Goal: Check status: Check status

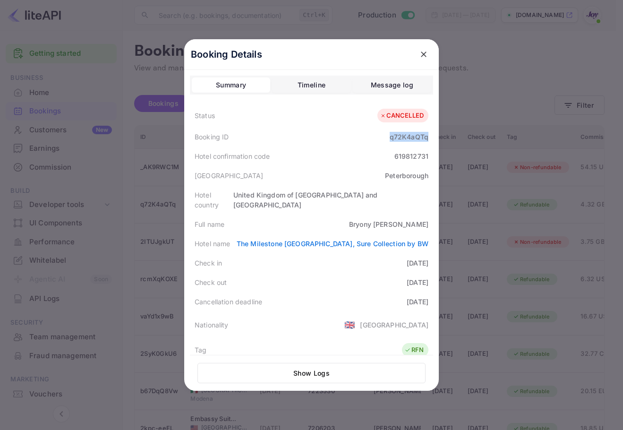
click at [419, 52] on icon "close" at bounding box center [423, 54] width 9 height 9
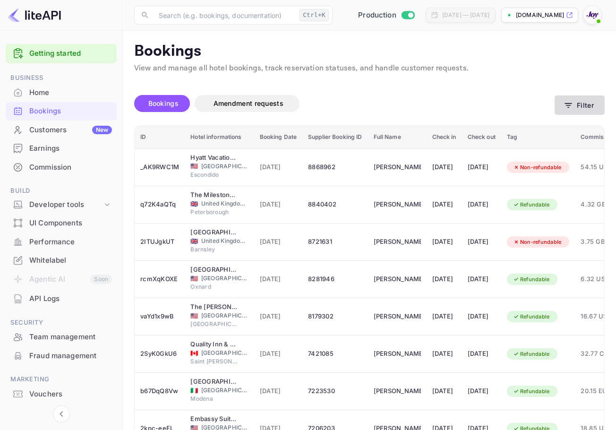
click at [584, 104] on button "Filter" at bounding box center [580, 104] width 50 height 19
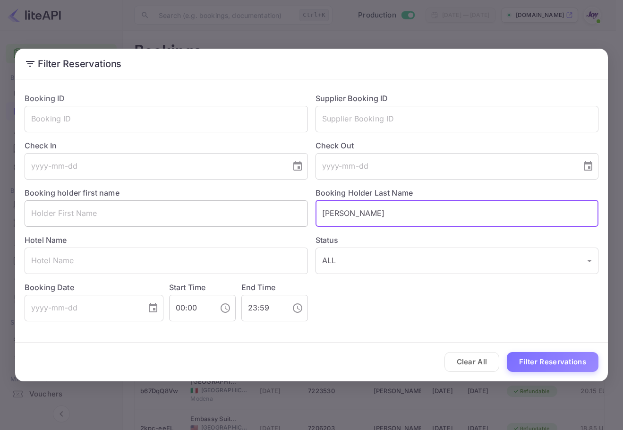
drag, startPoint x: 314, startPoint y: 216, endPoint x: 220, endPoint y: 202, distance: 95.1
click at [220, 202] on div "Booking ID ​ Supplier Booking ID ​ Check In ​ Check Out ​ Booking holder first …" at bounding box center [308, 203] width 582 height 236
click at [396, 121] on input "text" at bounding box center [458, 119] width 284 height 26
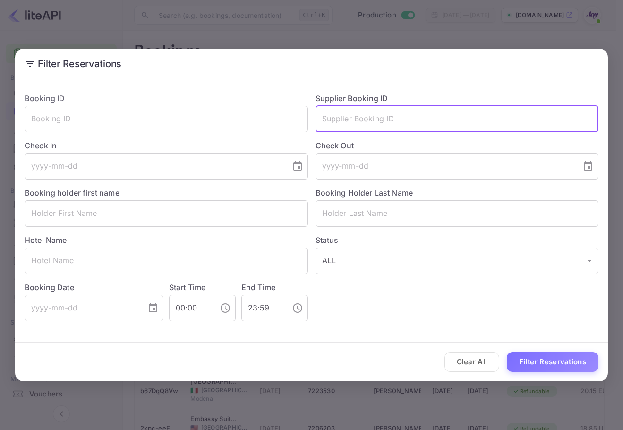
paste input "8660254"
type input "8660254"
click at [537, 361] on button "Filter Reservations" at bounding box center [553, 362] width 92 height 20
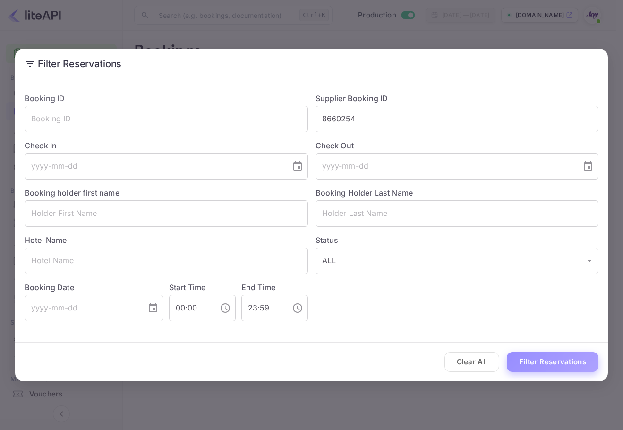
click at [549, 361] on button "Filter Reservations" at bounding box center [553, 362] width 92 height 20
click at [482, 361] on button "Clear All" at bounding box center [472, 362] width 55 height 20
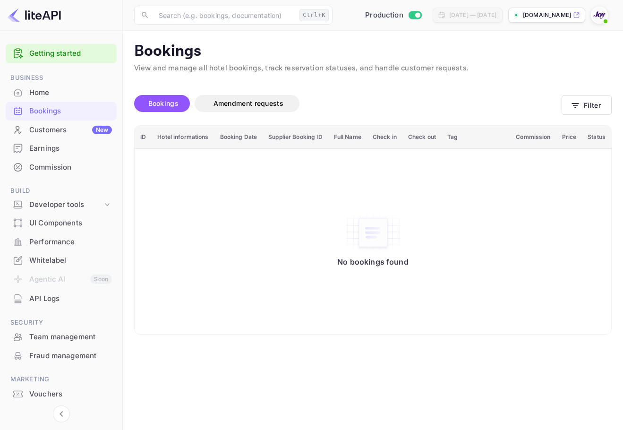
click at [607, 7] on span at bounding box center [599, 15] width 17 height 17
click at [560, 118] on div "Logout" at bounding box center [535, 125] width 70 height 14
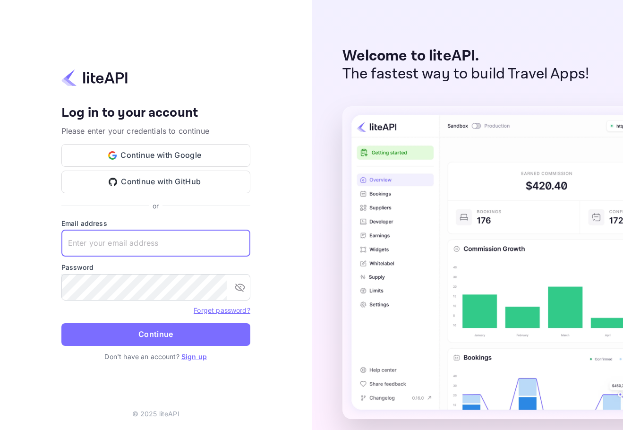
click at [198, 236] on input "text" at bounding box center [155, 243] width 189 height 26
paste input "8660254"
type input "8660254"
click at [139, 250] on input "text" at bounding box center [155, 243] width 189 height 26
paste input "[EMAIL_ADDRESS][DOMAIN_NAME]"
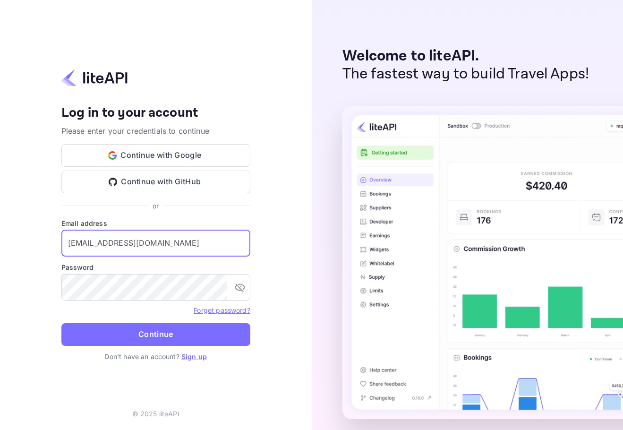
type input "[EMAIL_ADDRESS][DOMAIN_NAME]"
click at [207, 304] on form "Email address [EMAIL_ADDRESS][DOMAIN_NAME] ​ Password ​ Forget password? Contin…" at bounding box center [155, 284] width 189 height 133
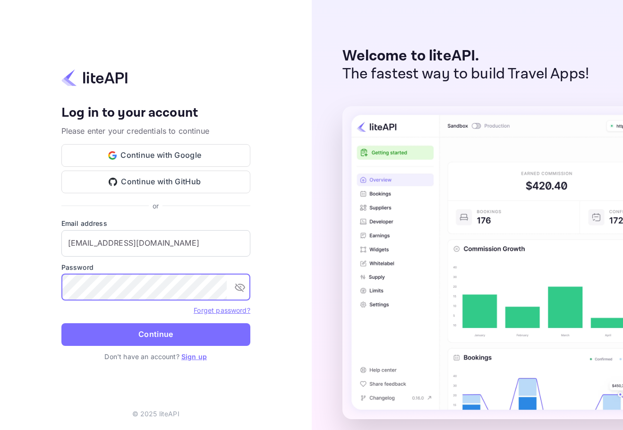
click at [209, 338] on button "Continue" at bounding box center [155, 334] width 189 height 23
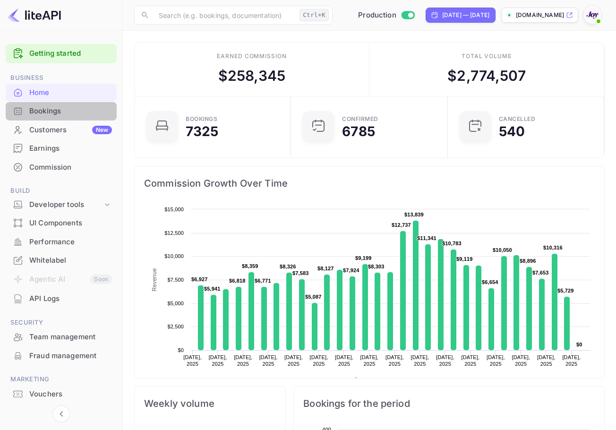
click at [75, 112] on div "Bookings" at bounding box center [70, 111] width 83 height 11
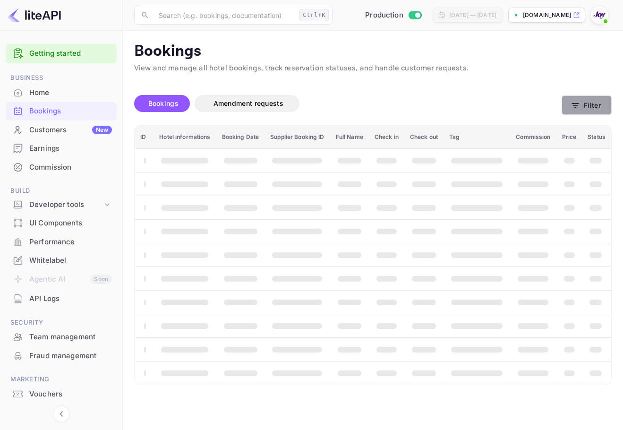
click at [578, 108] on icon "button" at bounding box center [575, 105] width 9 height 9
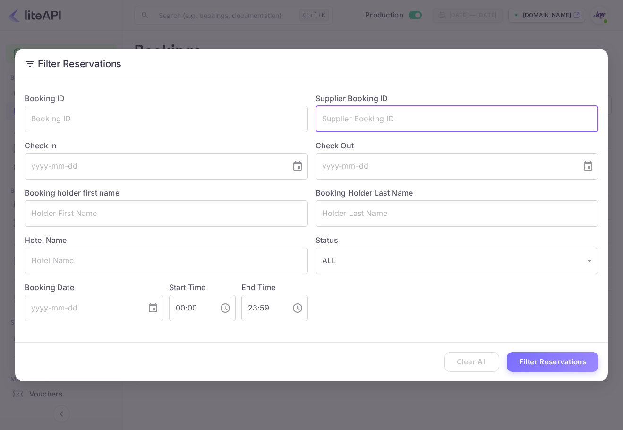
click at [445, 116] on input "text" at bounding box center [458, 119] width 284 height 26
paste input "8660254"
type input "8660254"
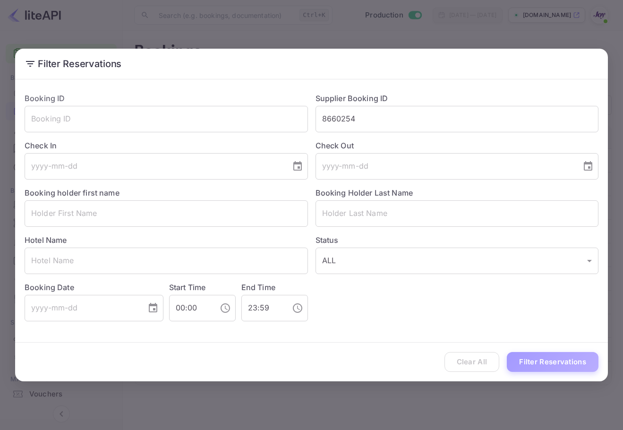
click at [563, 353] on button "Filter Reservations" at bounding box center [553, 362] width 92 height 20
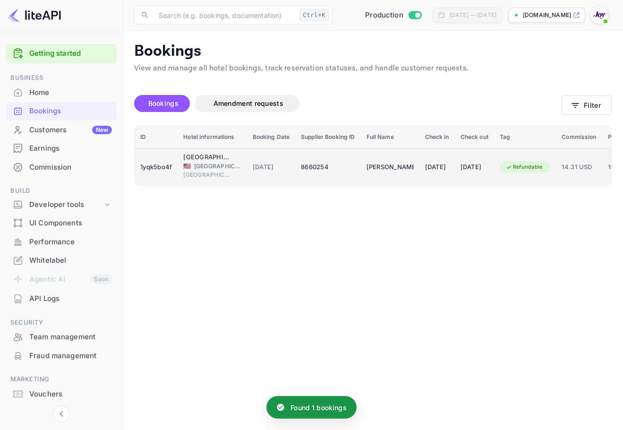
click at [280, 167] on span "01 Aug 2025" at bounding box center [271, 167] width 37 height 10
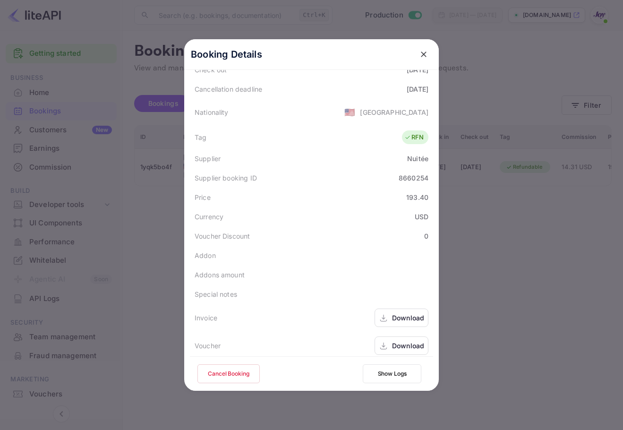
scroll to position [210, 0]
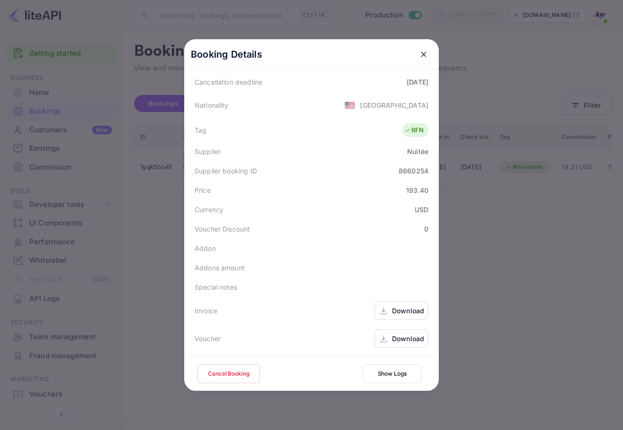
click at [395, 344] on div "Download" at bounding box center [402, 338] width 54 height 18
click at [419, 52] on icon "close" at bounding box center [423, 54] width 9 height 9
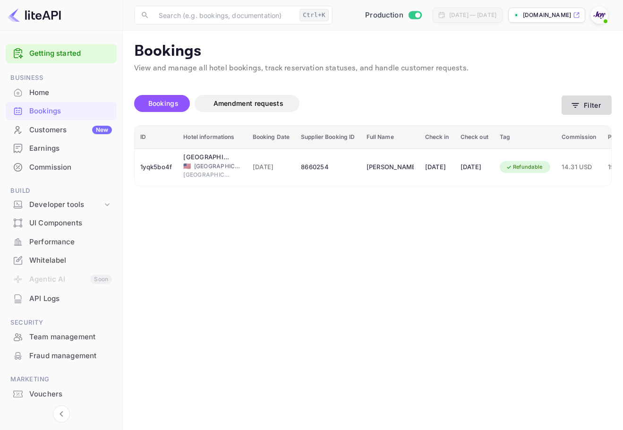
click at [596, 111] on button "Filter" at bounding box center [587, 104] width 50 height 19
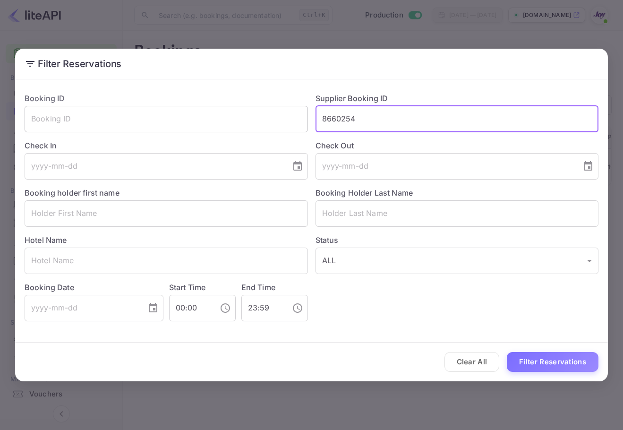
drag, startPoint x: 338, startPoint y: 122, endPoint x: 252, endPoint y: 116, distance: 86.2
click at [243, 120] on div "Booking ID ​ Supplier Booking ID 8660254 ​ Check In ​ Check Out ​ Booking holde…" at bounding box center [308, 203] width 582 height 236
drag, startPoint x: 354, startPoint y: 119, endPoint x: 419, endPoint y: 194, distance: 99.5
click at [351, 116] on input "85040802" at bounding box center [458, 119] width 284 height 26
type input "8504082"
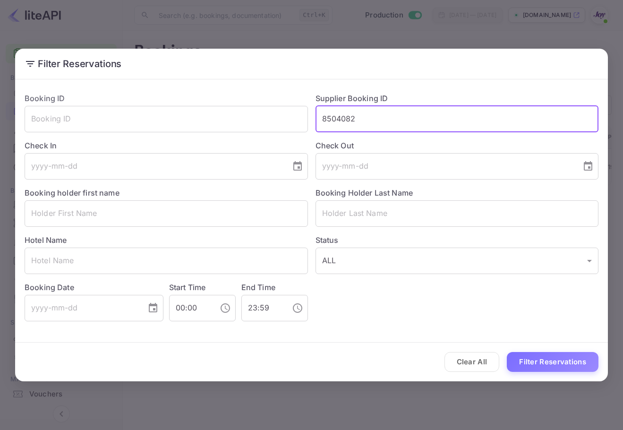
click at [565, 379] on div "Clear All Filter Reservations" at bounding box center [311, 362] width 593 height 39
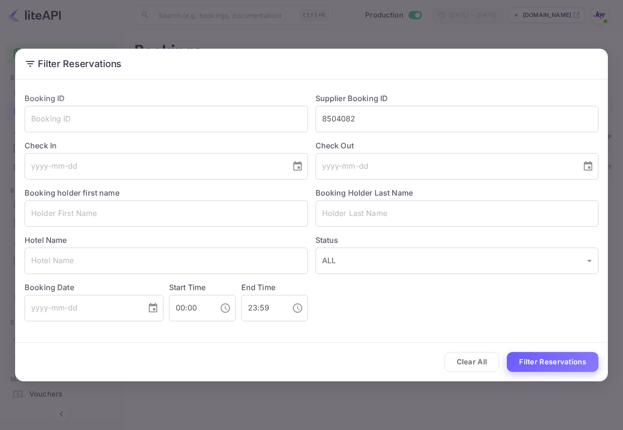
drag, startPoint x: 567, startPoint y: 362, endPoint x: 575, endPoint y: 364, distance: 8.4
click at [567, 362] on button "Filter Reservations" at bounding box center [553, 362] width 92 height 20
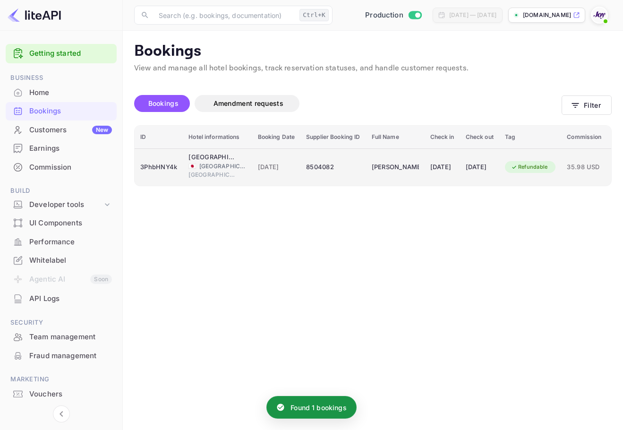
click at [431, 161] on div "19 Sep 2025" at bounding box center [443, 167] width 24 height 15
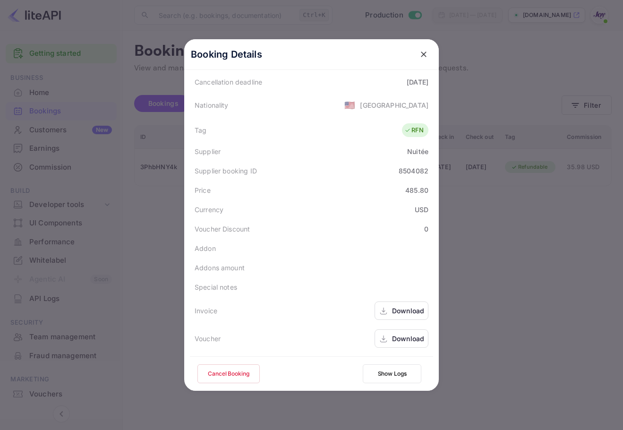
click at [407, 342] on div "Download" at bounding box center [408, 339] width 32 height 10
drag, startPoint x: 423, startPoint y: 58, endPoint x: 432, endPoint y: 59, distance: 8.6
click at [423, 58] on icon "close" at bounding box center [423, 54] width 9 height 9
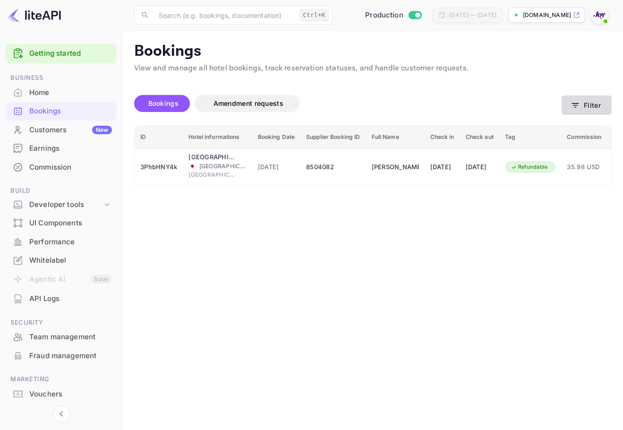
click at [585, 103] on button "Filter" at bounding box center [587, 104] width 50 height 19
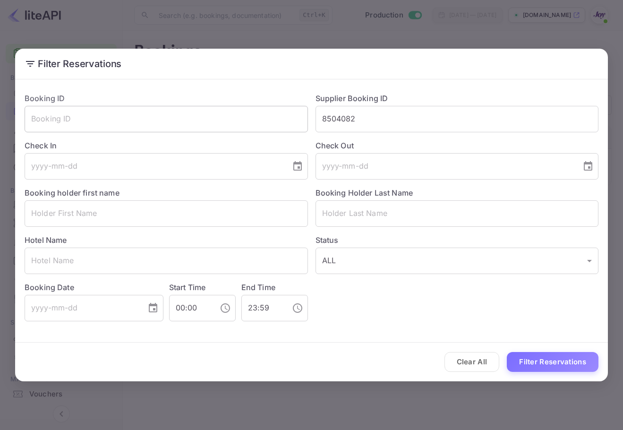
drag, startPoint x: 397, startPoint y: 117, endPoint x: 203, endPoint y: 110, distance: 194.4
click at [200, 111] on div "Booking ID ​ Supplier Booking ID 8504082 ​ Check In ​ Check Out ​ Booking holde…" at bounding box center [308, 203] width 582 height 236
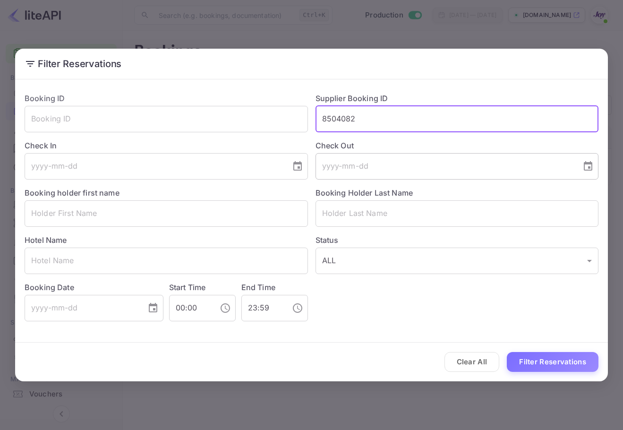
paste input "180733"
type input "8180733"
click at [547, 368] on button "Filter Reservations" at bounding box center [553, 362] width 92 height 20
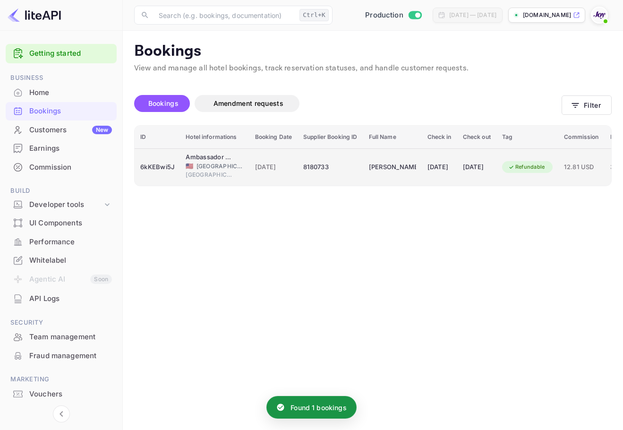
click at [491, 171] on div "31 Aug 2025" at bounding box center [477, 167] width 28 height 15
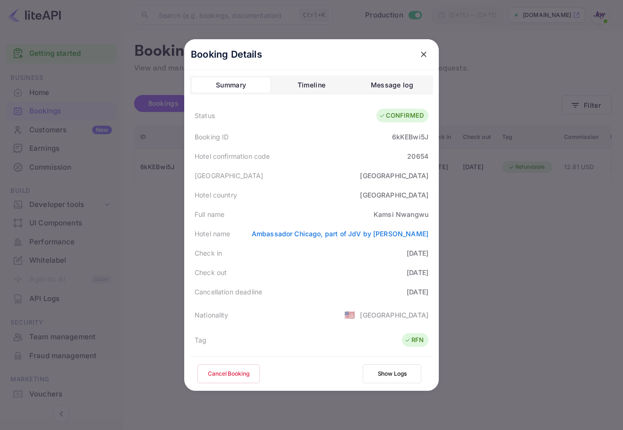
click at [422, 61] on button "close" at bounding box center [423, 54] width 17 height 17
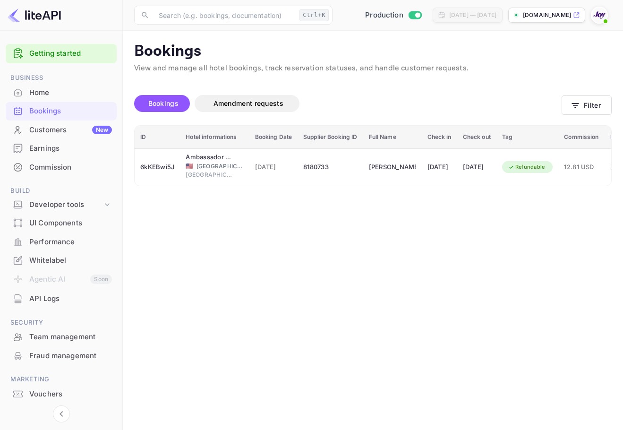
drag, startPoint x: 422, startPoint y: 56, endPoint x: 604, endPoint y: 122, distance: 193.8
click at [597, 100] on button "Filter" at bounding box center [587, 104] width 50 height 19
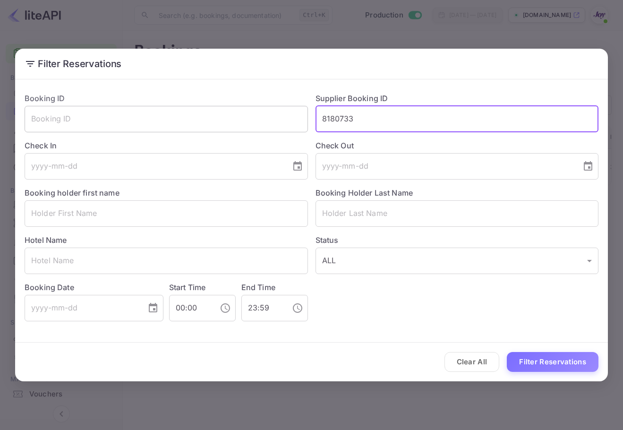
drag, startPoint x: 428, startPoint y: 124, endPoint x: 260, endPoint y: 115, distance: 167.5
click at [237, 107] on div "Booking ID ​ Supplier Booking ID 8180733 ​ Check In ​ Check Out ​ Booking holde…" at bounding box center [308, 203] width 582 height 236
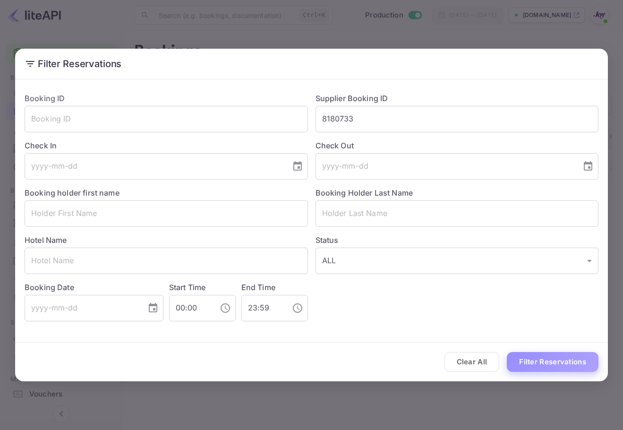
click at [543, 357] on button "Filter Reservations" at bounding box center [553, 362] width 92 height 20
